Goal: Task Accomplishment & Management: Complete application form

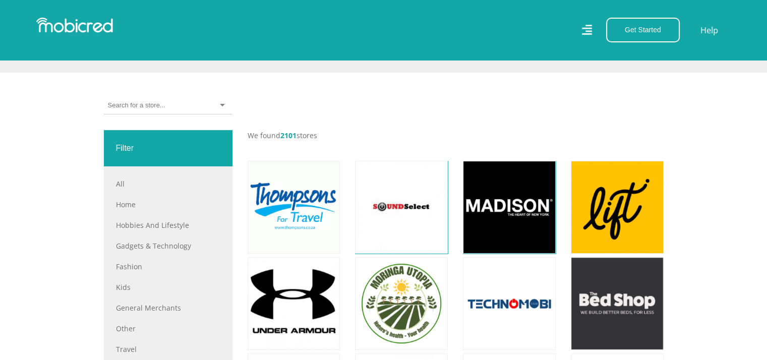
scroll to position [258, 0]
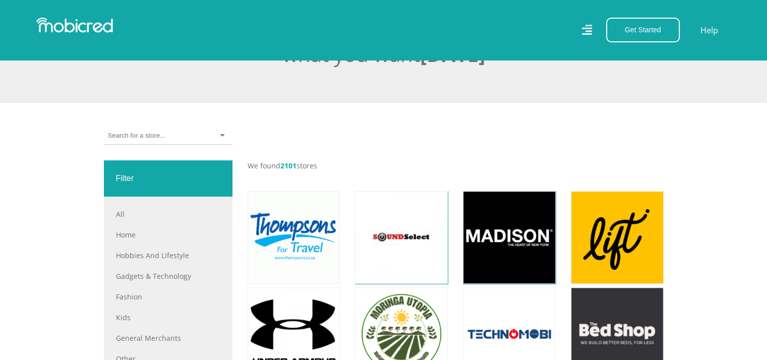
click at [171, 135] on div at bounding box center [168, 136] width 129 height 18
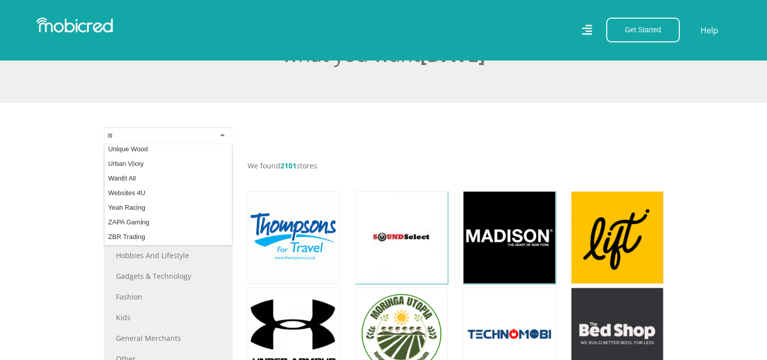
scroll to position [0, 0]
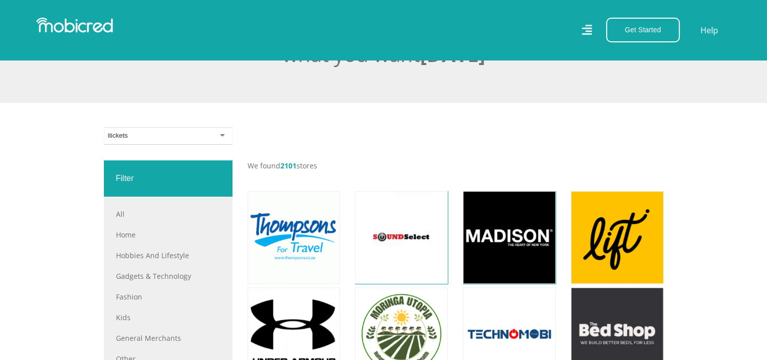
type input "itickets"
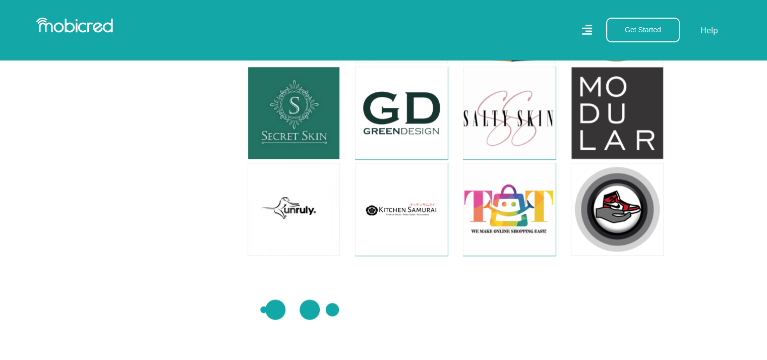
scroll to position [5010, 0]
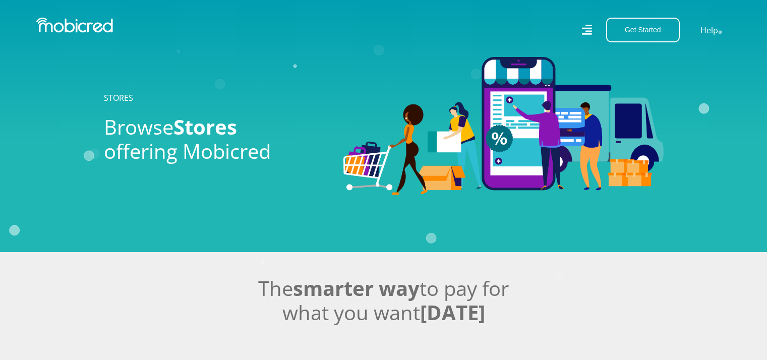
scroll to position [258, 0]
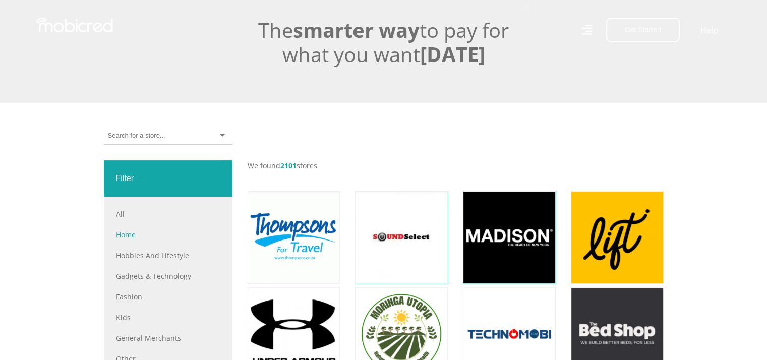
click at [127, 233] on link "Home" at bounding box center [168, 235] width 104 height 11
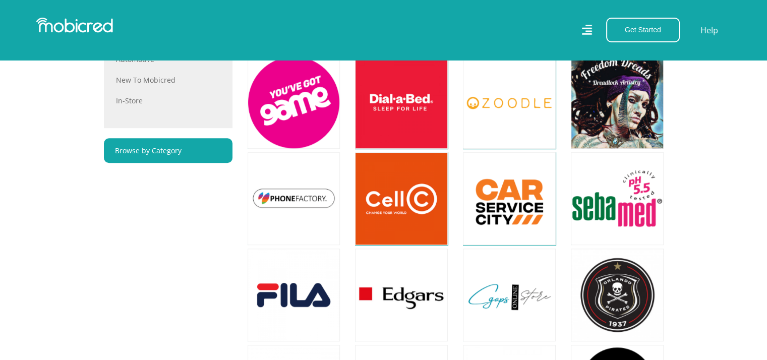
scroll to position [689, 0]
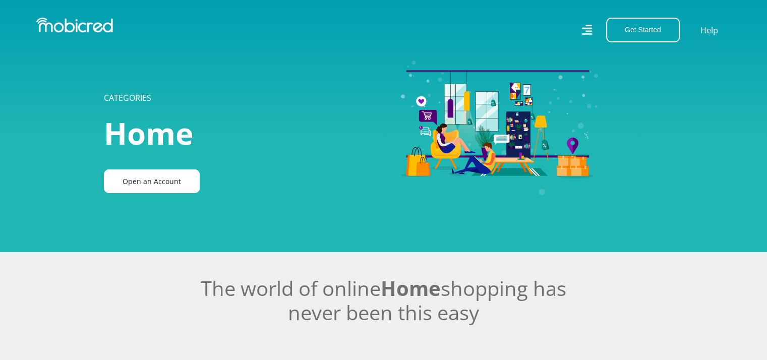
click at [152, 189] on link "Open an Account" at bounding box center [152, 182] width 96 height 24
